Goal: Information Seeking & Learning: Compare options

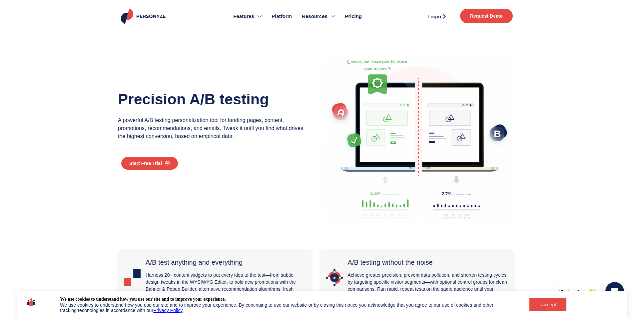
click at [355, 15] on span "Pricing" at bounding box center [353, 17] width 17 height 8
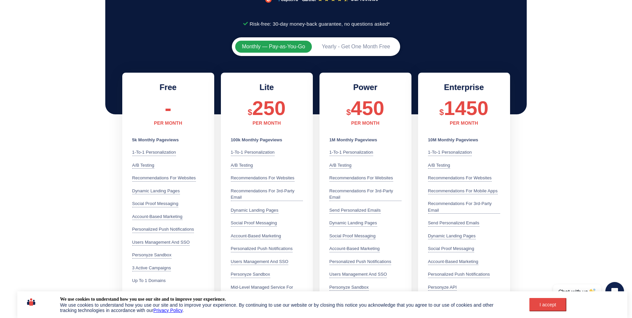
scroll to position [133, 0]
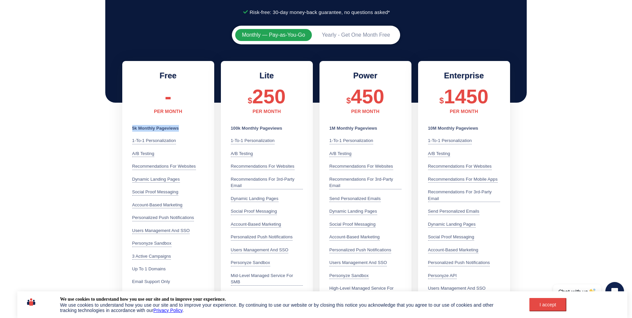
drag, startPoint x: 133, startPoint y: 127, endPoint x: 180, endPoint y: 127, distance: 47.6
click at [180, 127] on li "5k Monthly Pageviews" at bounding box center [164, 128] width 64 height 7
drag, startPoint x: 180, startPoint y: 127, endPoint x: 183, endPoint y: 136, distance: 9.5
click at [183, 136] on ul "5k Monthly Pageviews 1-to-1 Personalization Leverage 70+ user attributes to del…" at bounding box center [164, 205] width 64 height 160
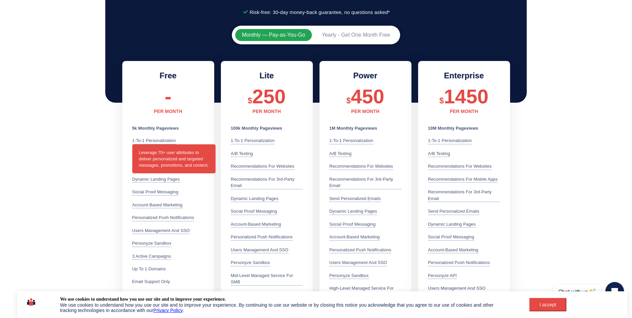
drag, startPoint x: 171, startPoint y: 141, endPoint x: 139, endPoint y: 137, distance: 32.2
click at [139, 137] on li "1-to-1 Personalization Leverage 70+ user attributes to deliver personalized and…" at bounding box center [164, 140] width 64 height 7
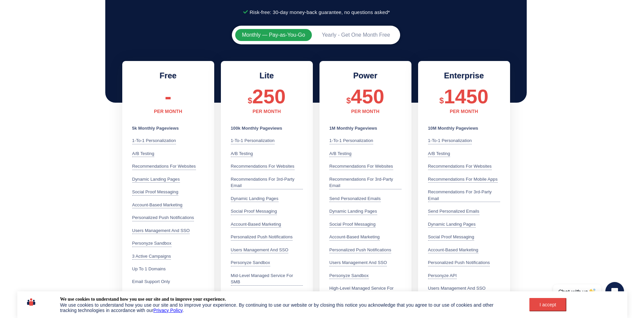
drag, startPoint x: 139, startPoint y: 137, endPoint x: 105, endPoint y: 131, distance: 35.3
click at [105, 131] on section "Monthly — Pay-as-You-Go Yearly - Get One Month Free Free - PER MONTH 5k Monthly…" at bounding box center [316, 226] width 632 height 409
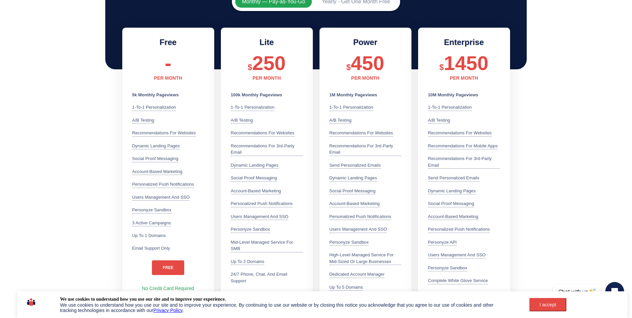
scroll to position [0, 0]
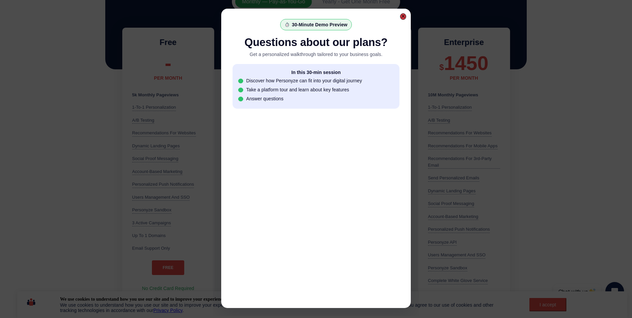
click at [405, 18] on div at bounding box center [403, 16] width 6 height 6
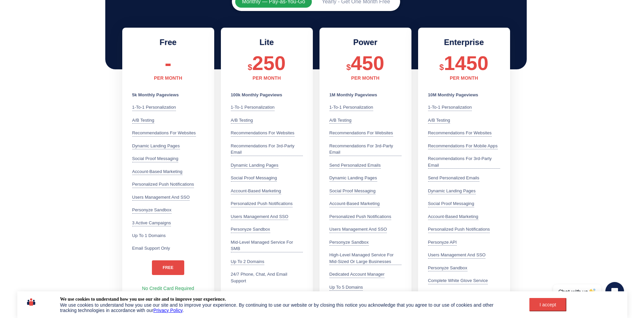
scroll to position [167, 0]
click at [602, 47] on section "Monthly — Pay-as-You-Go Yearly - Get One Month Free Free - PER MONTH 5k Monthly…" at bounding box center [316, 193] width 632 height 409
drag, startPoint x: 132, startPoint y: 93, endPoint x: 183, endPoint y: 95, distance: 51.3
click at [183, 95] on div "Free - PER MONTH 5k Monthly Pageviews 1-to-1 Personalization Leverage 70+ user …" at bounding box center [168, 168] width 92 height 281
click at [183, 95] on li "5k Monthly Pageviews" at bounding box center [164, 95] width 64 height 7
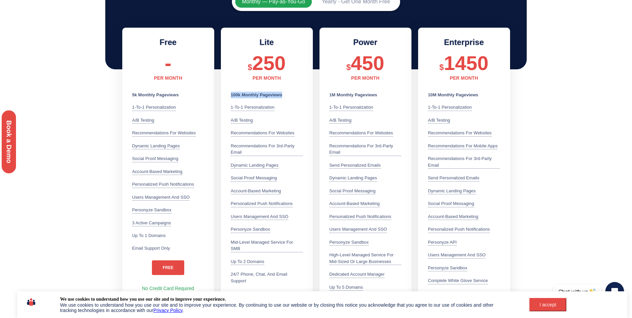
drag, startPoint x: 229, startPoint y: 93, endPoint x: 303, endPoint y: 98, distance: 74.1
click at [303, 98] on div "Lite $ 250 PER MONTH 100k Monthly Pageviews 1-to-1 Personalization Leverage 70+…" at bounding box center [267, 187] width 92 height 319
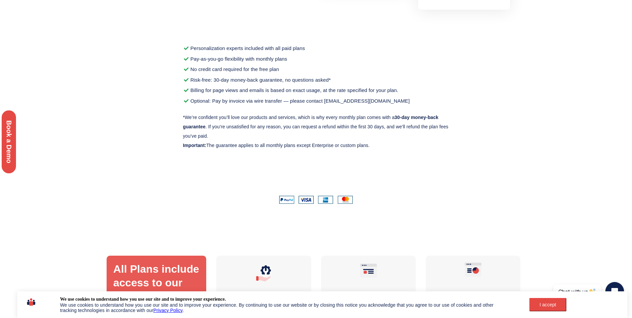
scroll to position [533, 0]
